Goal: Task Accomplishment & Management: Complete application form

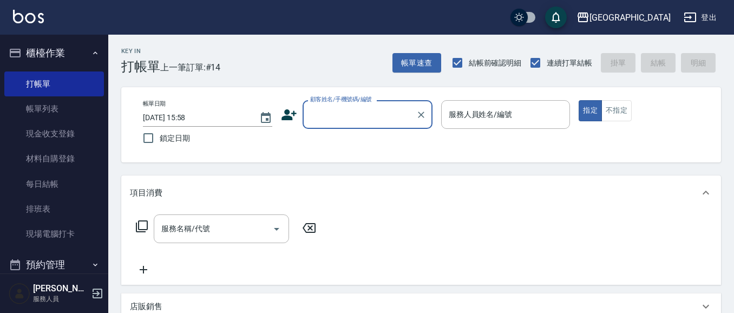
click at [350, 118] on input "顧客姓名/手機號碼/編號" at bounding box center [360, 114] width 104 height 19
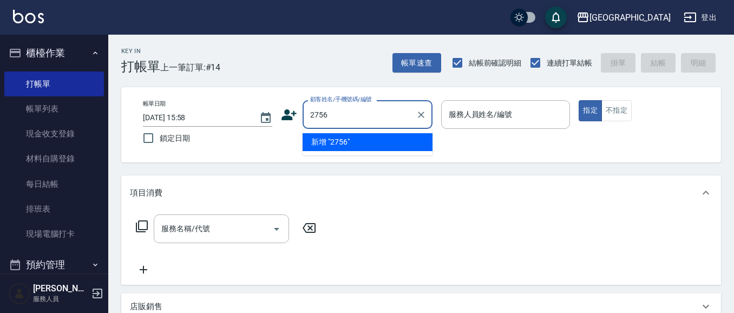
type input "2756"
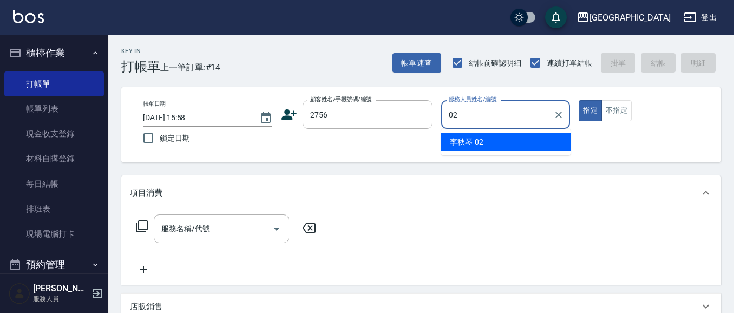
type input "[PERSON_NAME]-02"
type button "true"
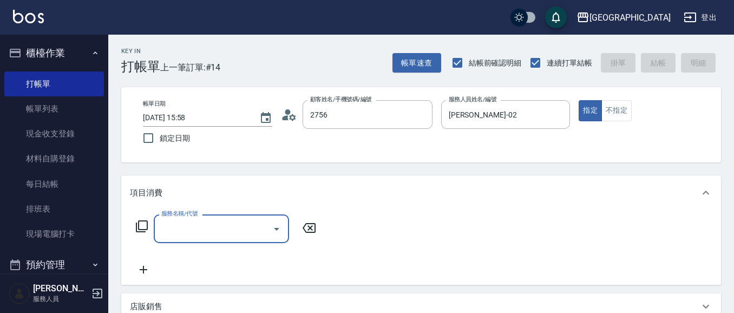
type input "郭淑蕙/0918664035/2756"
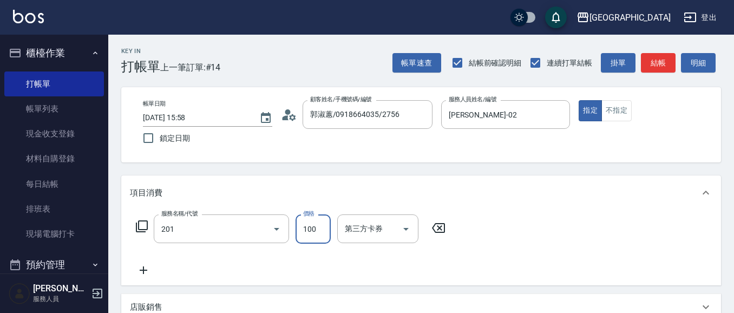
type input "洗髮[100](201)"
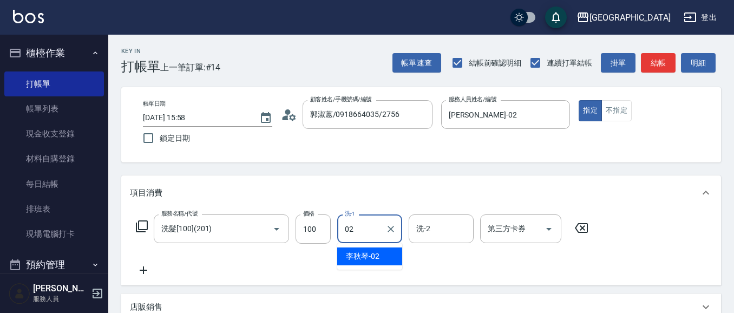
type input "[PERSON_NAME]-02"
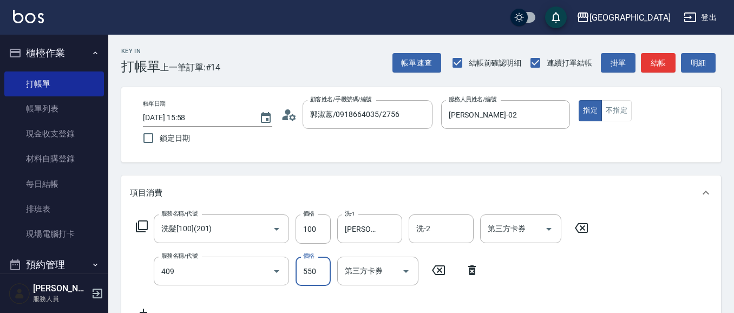
type input "剪髮(550)(409)"
type input "580"
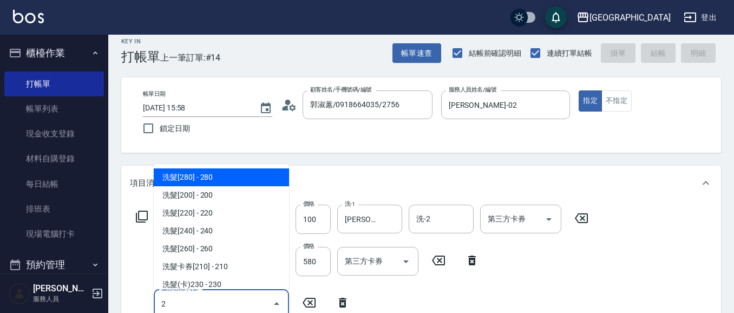
type input "27"
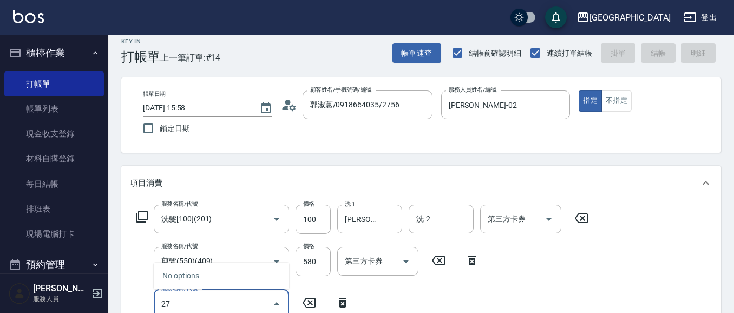
type input "[DATE] 18:25"
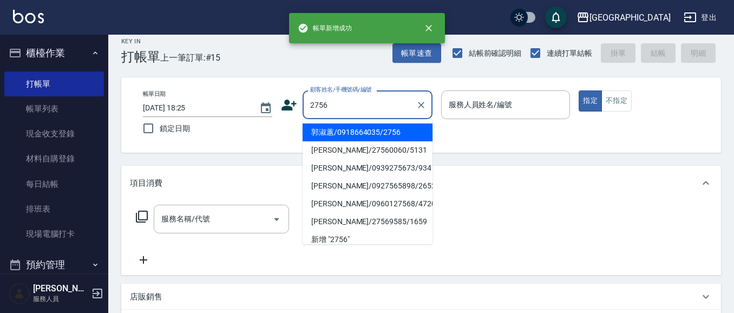
type input "2756"
type input "0"
type input "郭淑蕙/0918664035/2756"
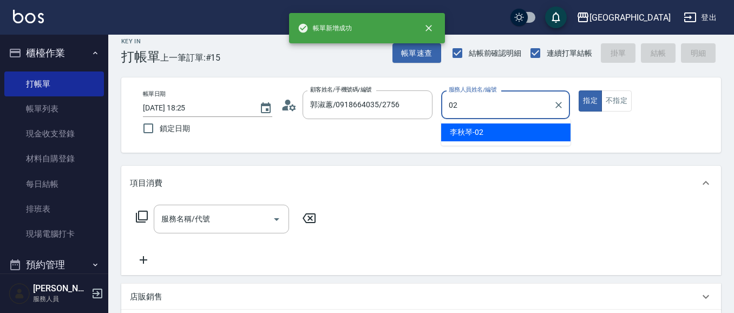
type input "[PERSON_NAME]-02"
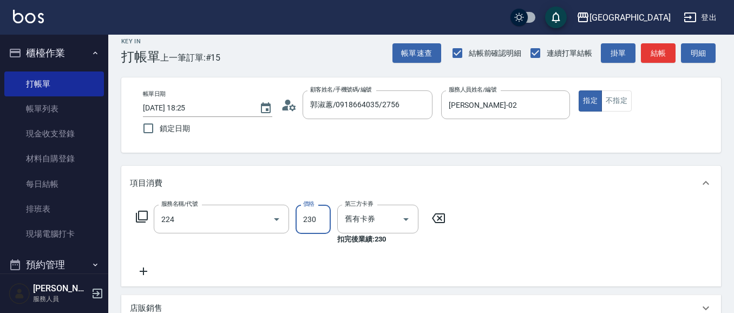
type input "洗髮(卡)230(224)"
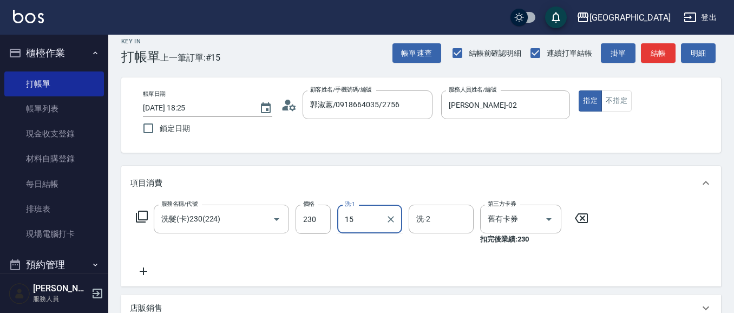
type input "[PERSON_NAME]-15"
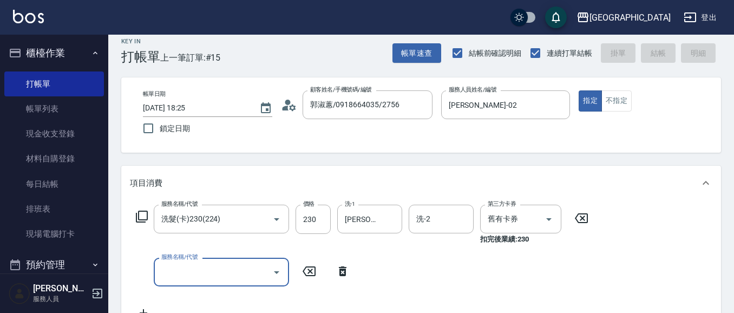
type input "[DATE] 18:26"
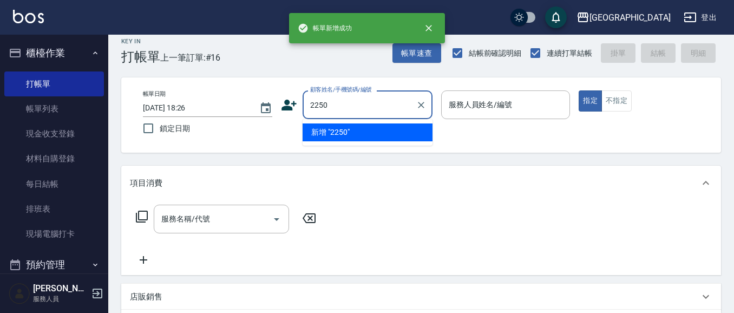
type input "2250"
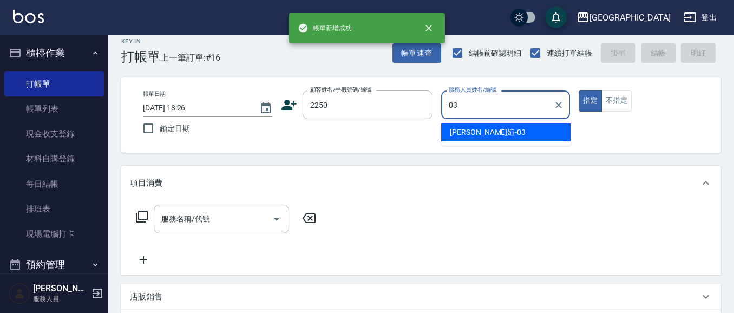
type input "[PERSON_NAME]媗-03"
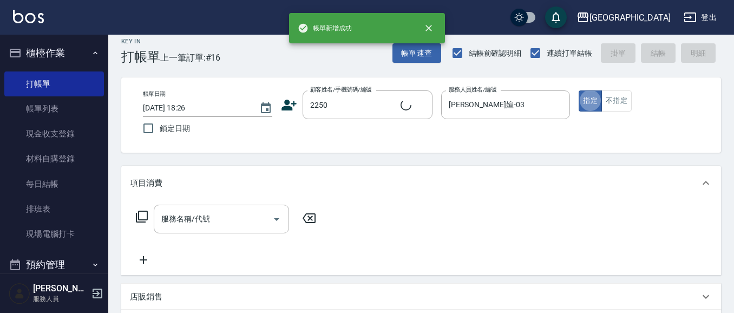
type input "[PERSON_NAME]媗/0911843052/2250"
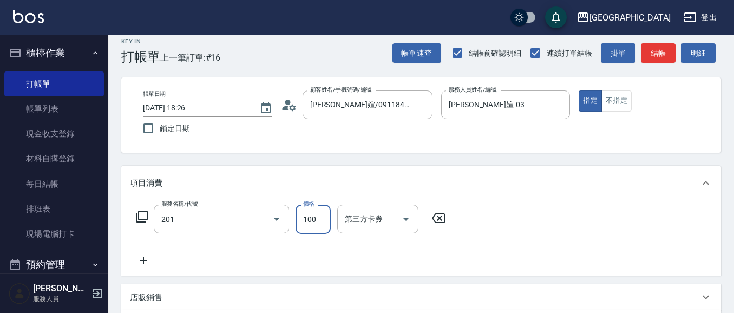
type input "洗髮[100](201)"
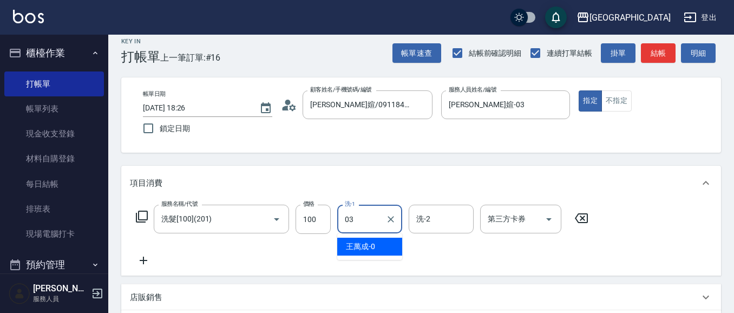
type input "[PERSON_NAME]媗-03"
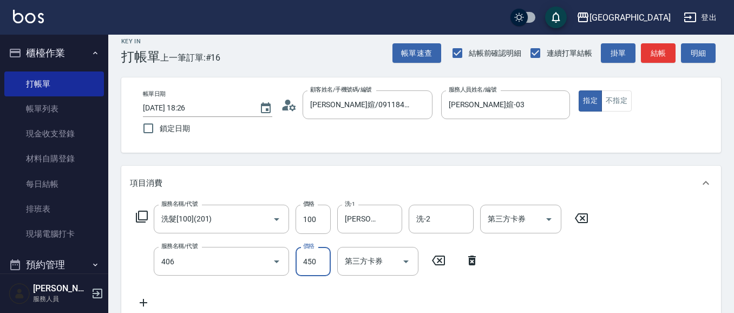
type input "剪髮(450)(406)"
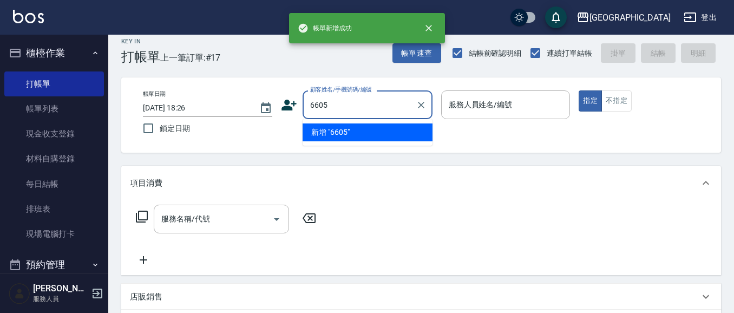
type input "6605"
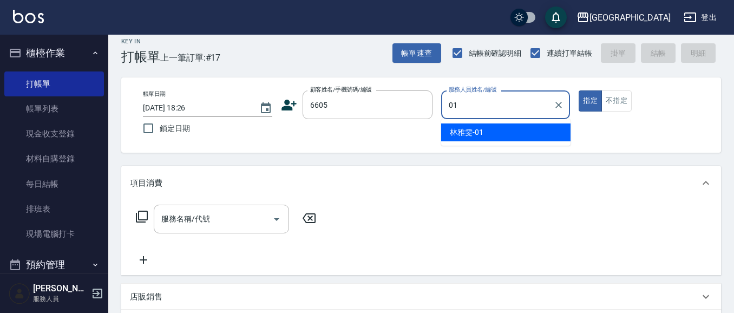
type input "[PERSON_NAME]-01"
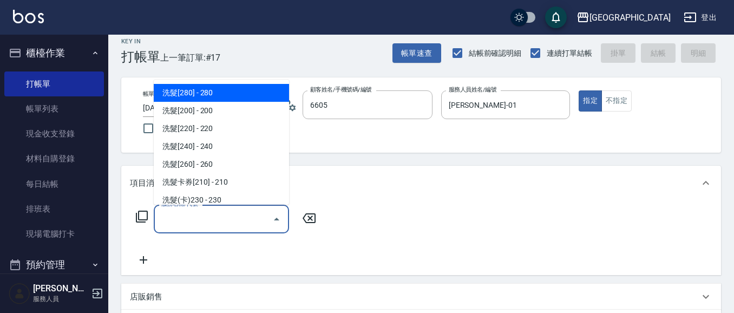
type input "林碧連/6605_林碧連/6605"
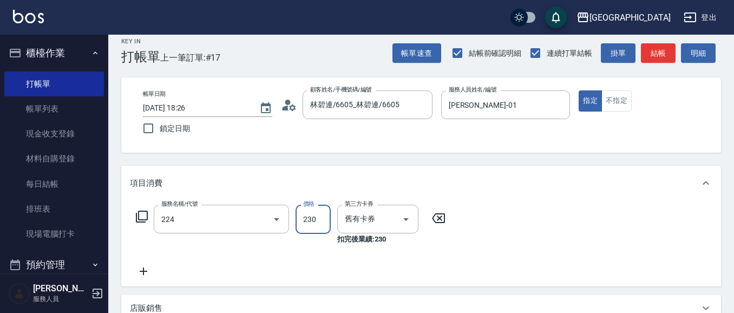
type input "洗髮(卡)230(224)"
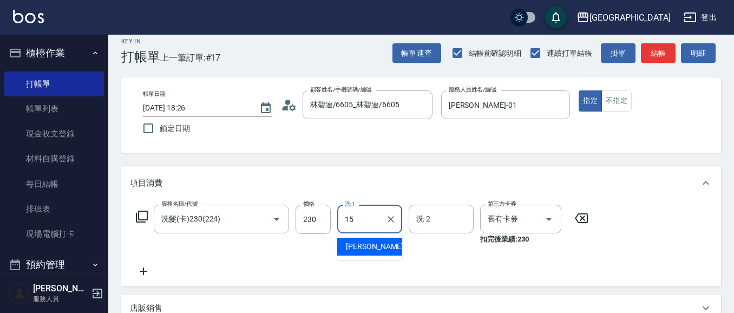
type input "[PERSON_NAME]-15"
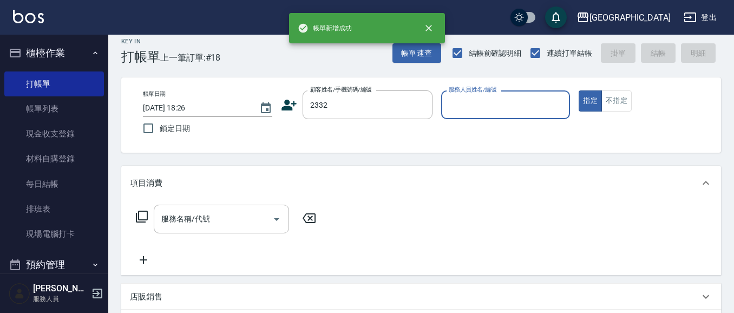
type input "2332"
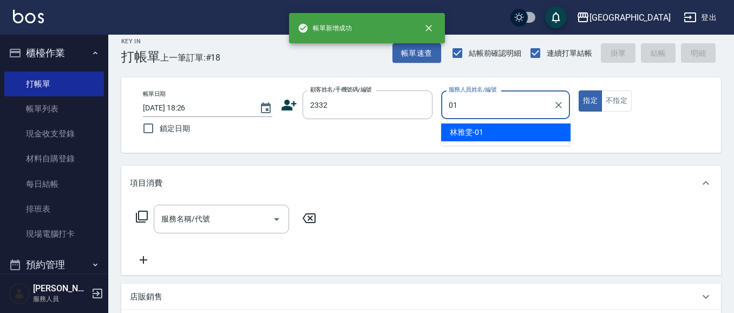
type input "[PERSON_NAME]-01"
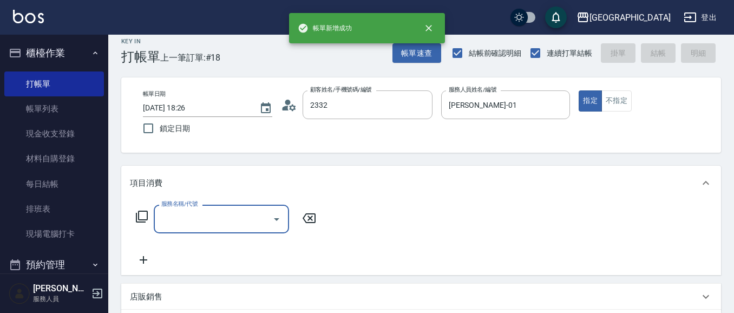
type input "江美麗/0921429788/2332"
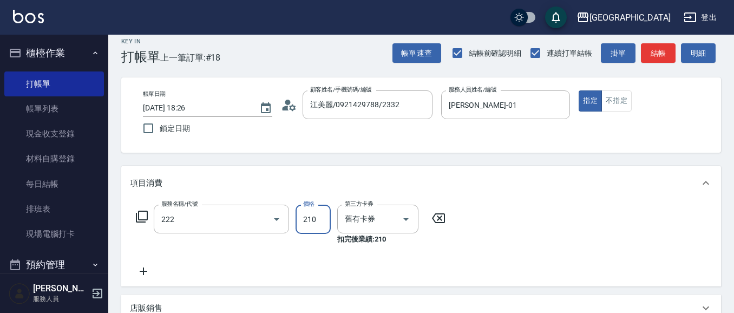
type input "洗髮卡券[210](222)"
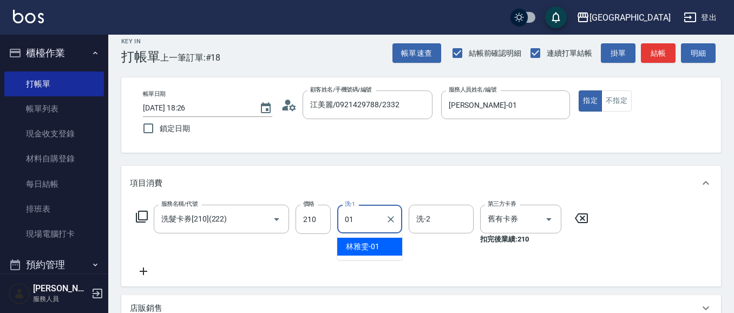
type input "[PERSON_NAME]-01"
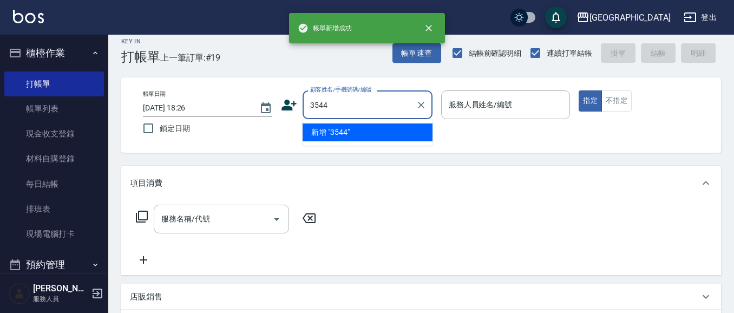
type input "3544"
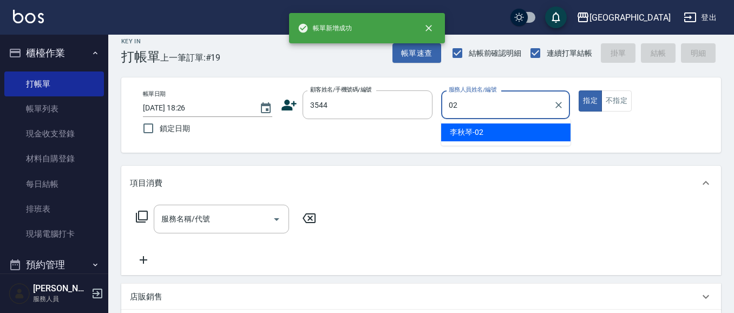
type input "02"
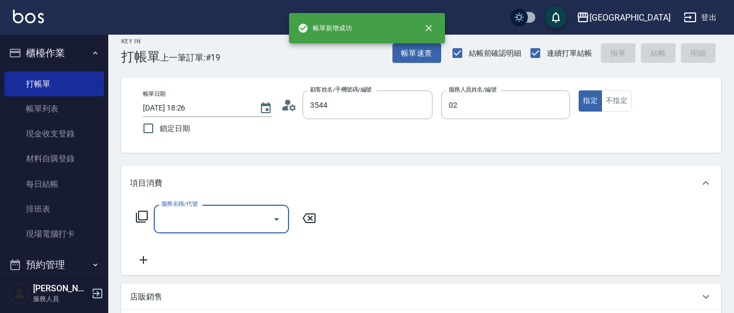
type input "[PERSON_NAME]/0910348572/3544"
type input "[PERSON_NAME]-02"
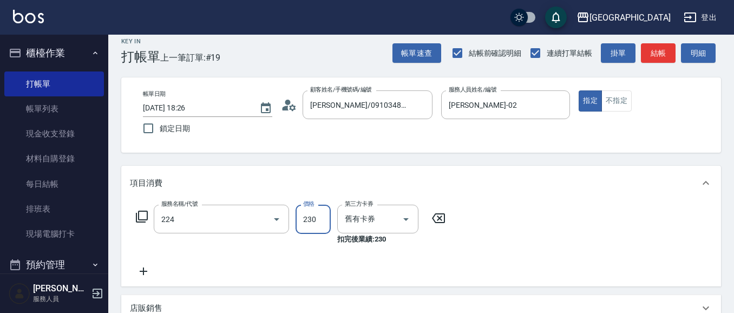
type input "洗髮(卡)230(224)"
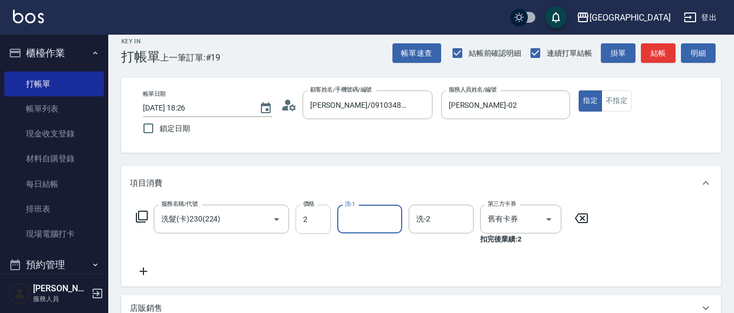
click at [322, 222] on input "2" at bounding box center [313, 219] width 35 height 29
type input "230"
type input "[PERSON_NAME]-02"
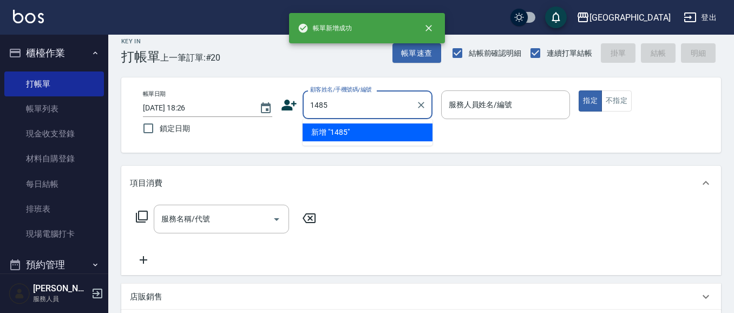
type input "1485"
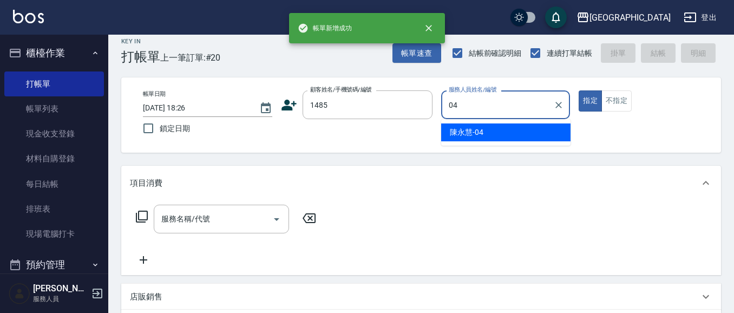
type input "[PERSON_NAME]-04"
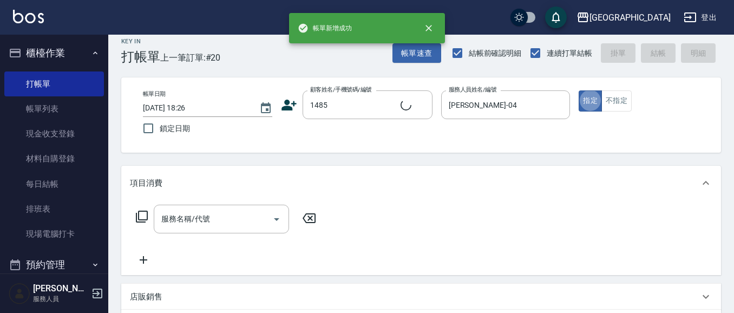
type input "[PERSON_NAME]/0979103171/1485"
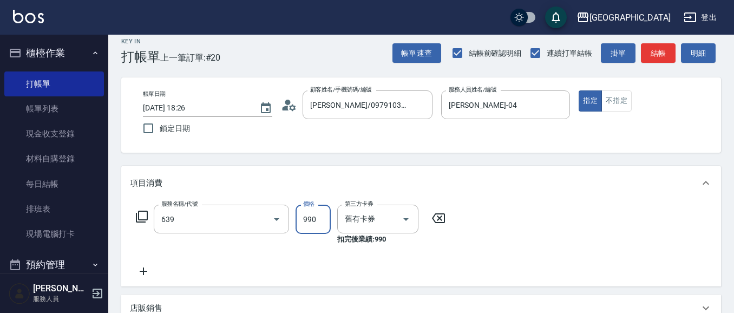
type input "(芙)蘆薈髮膜套卡(自材)(639)"
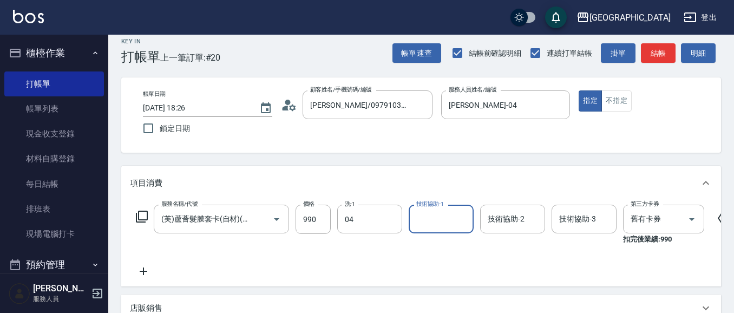
type input "[PERSON_NAME]-04"
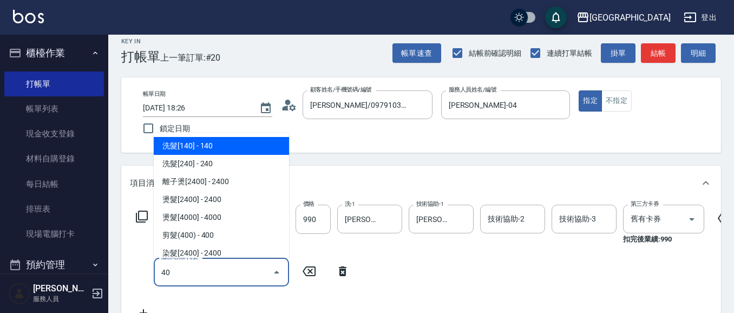
scroll to position [0, 0]
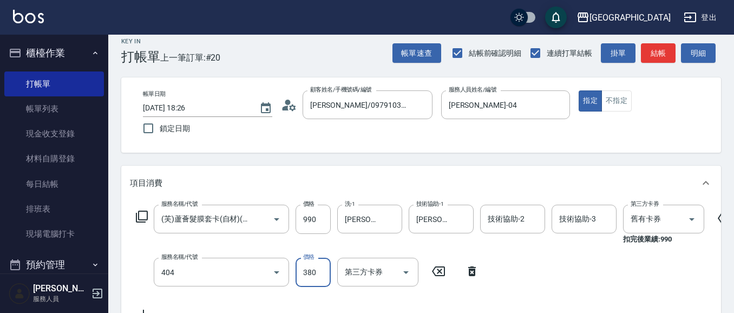
type input "剪髮(380)(404)"
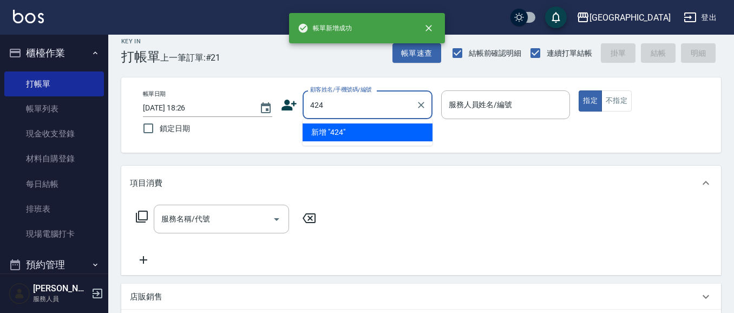
type input "424"
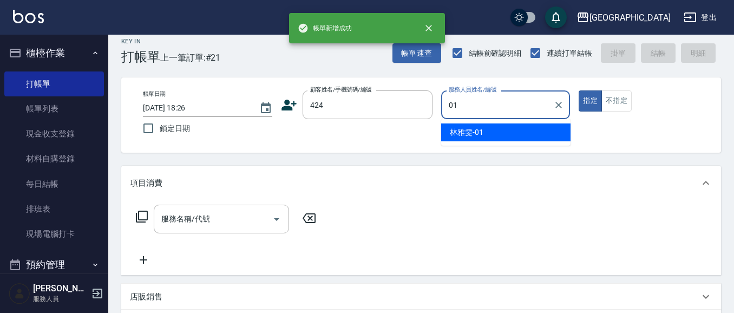
type input "[PERSON_NAME]-01"
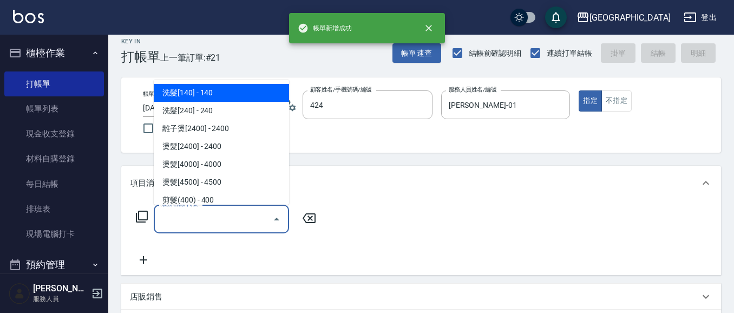
type input "[PERSON_NAME]/0916583185/424"
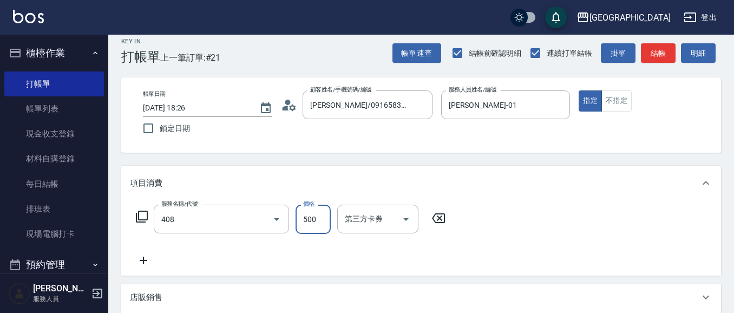
type input "剪髮(500)(408)"
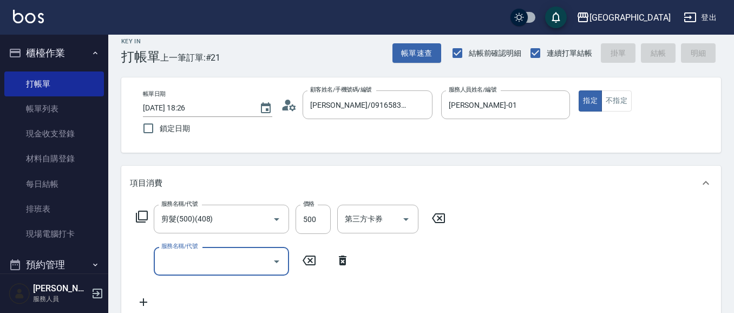
type input "[DATE] 18:27"
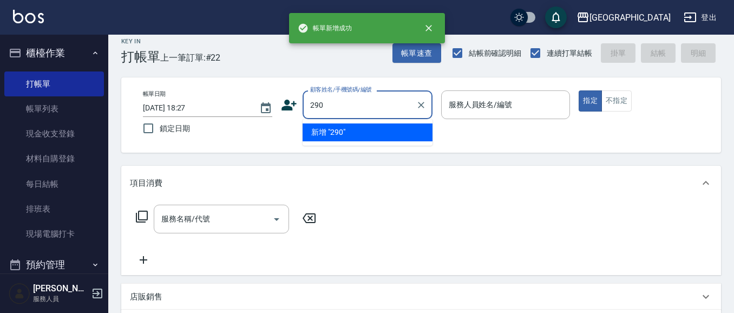
type input "290"
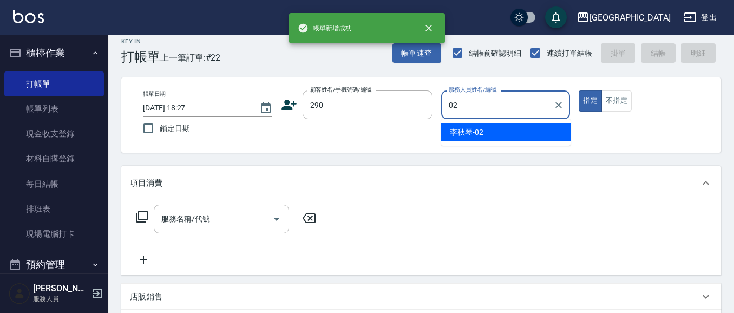
type input "[PERSON_NAME]-02"
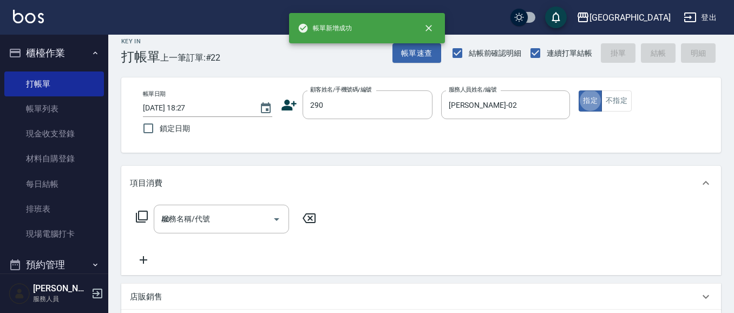
type input "404"
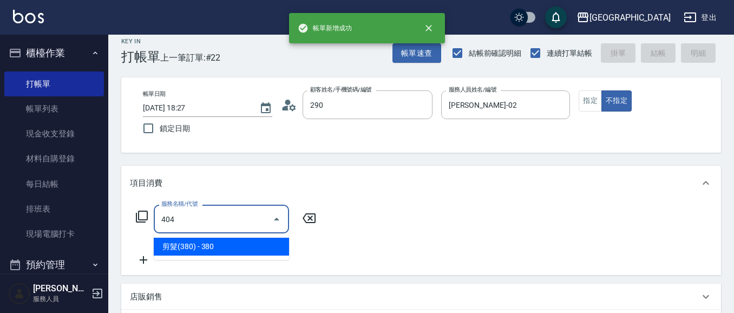
type input "[PERSON_NAME]/0989688802/290"
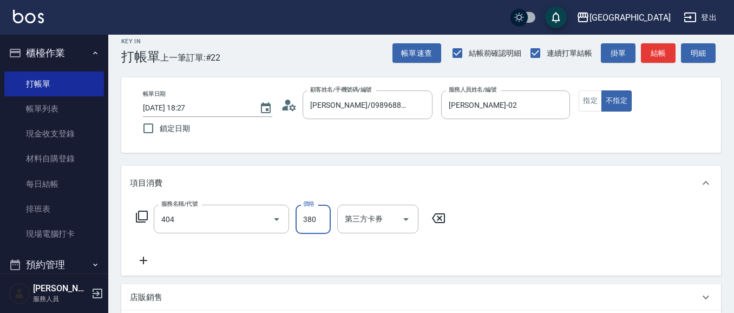
type input "剪髮(380)(404)"
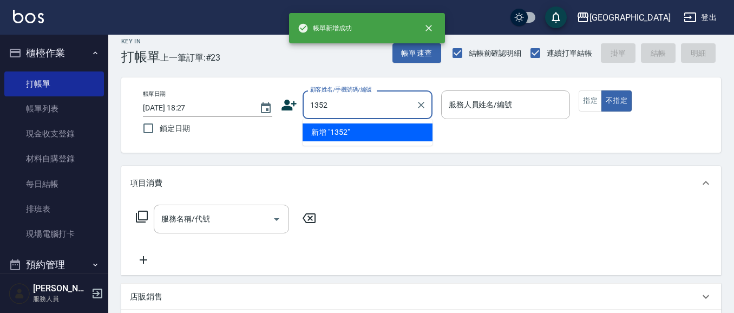
type input "1352"
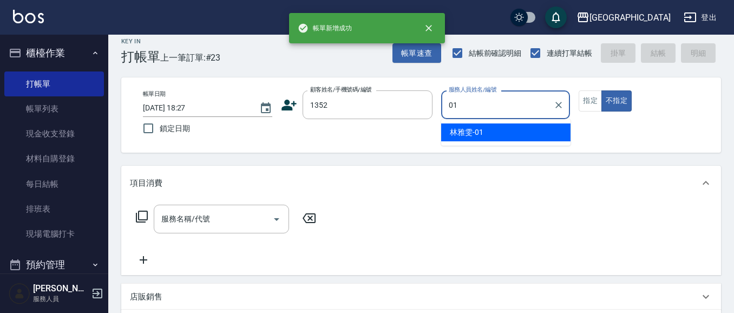
type input "[PERSON_NAME]-01"
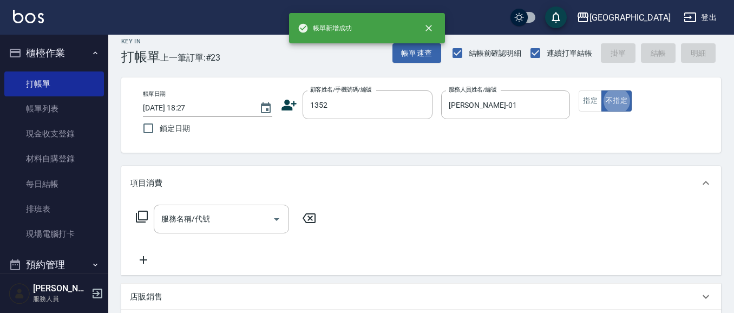
type button "false"
type input "林雅雯/0421/1352"
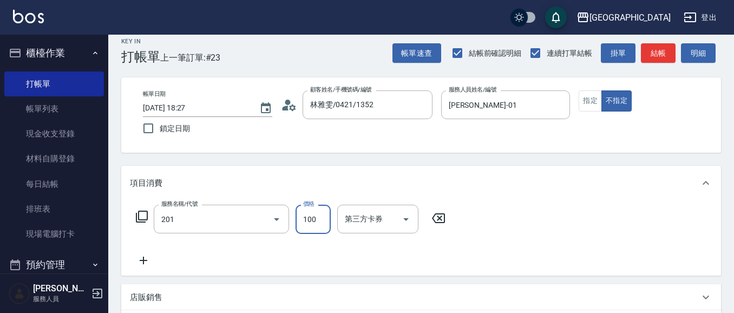
type input "洗髮[100](201)"
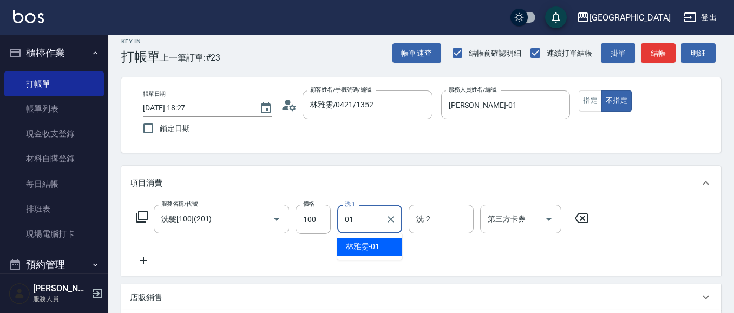
type input "[PERSON_NAME]-01"
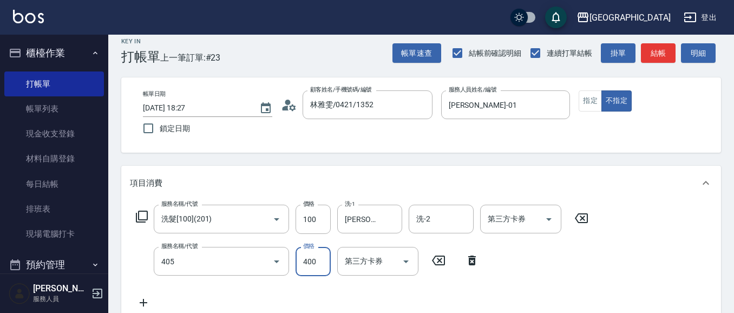
type input "剪髮(400)(405)"
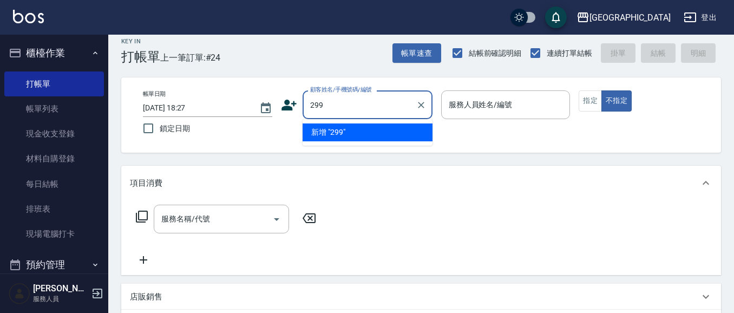
type input "299"
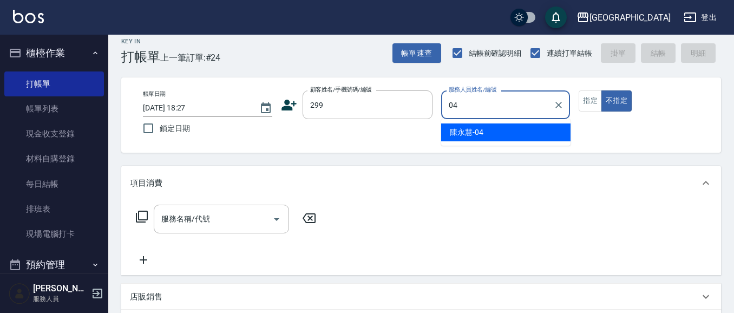
type input "[PERSON_NAME]-04"
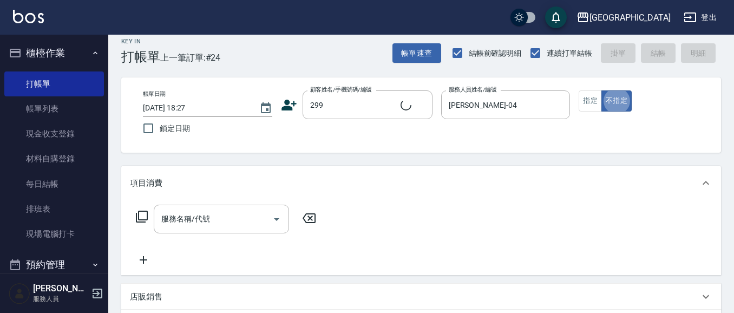
type input "[PERSON_NAME]/0916717650/299"
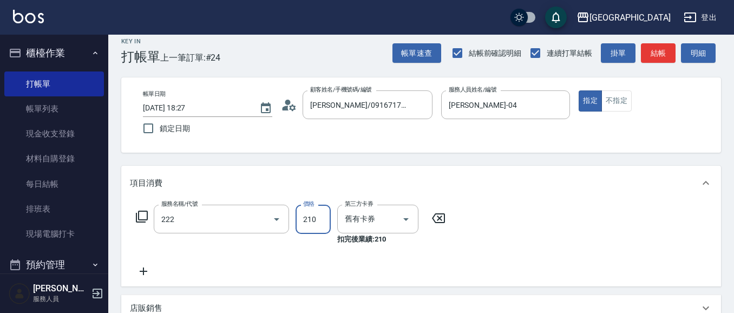
type input "洗髮卡券[210](222)"
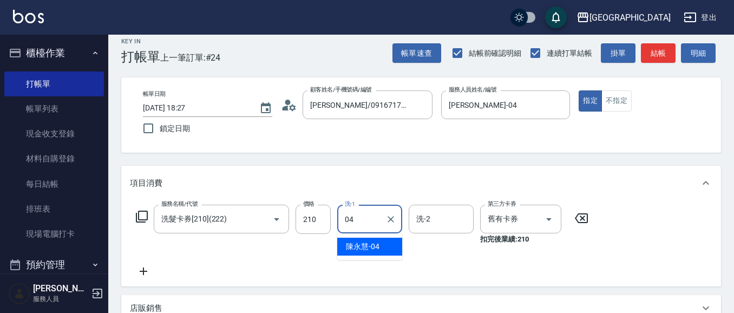
type input "[PERSON_NAME]-04"
